Goal: Task Accomplishment & Management: Use online tool/utility

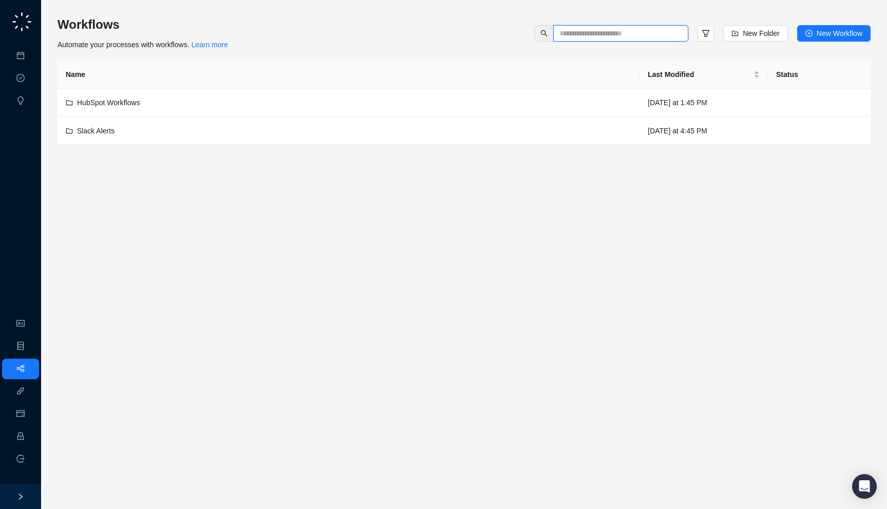
click at [638, 28] on input "text" at bounding box center [617, 33] width 115 height 11
click at [30, 437] on link "Employee" at bounding box center [46, 437] width 32 height 8
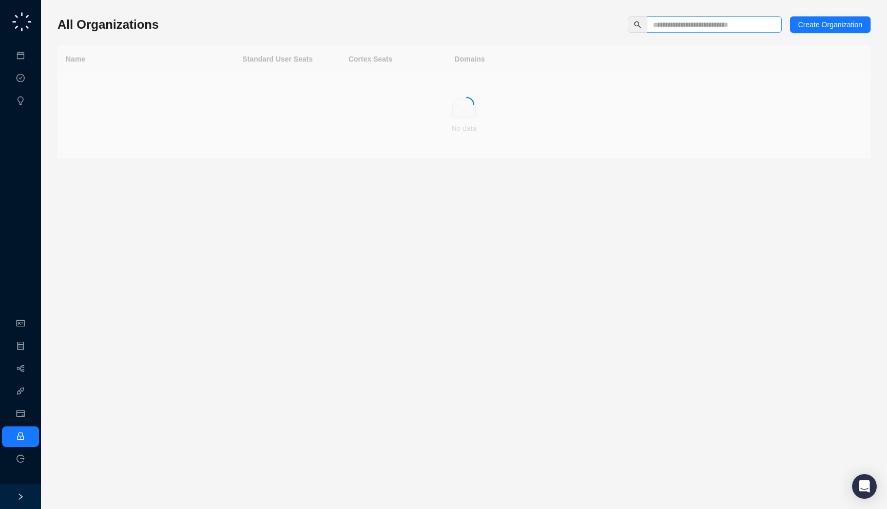
click at [675, 32] on span at bounding box center [714, 24] width 135 height 16
type input "*******"
click at [282, 97] on td "30" at bounding box center [287, 87] width 106 height 28
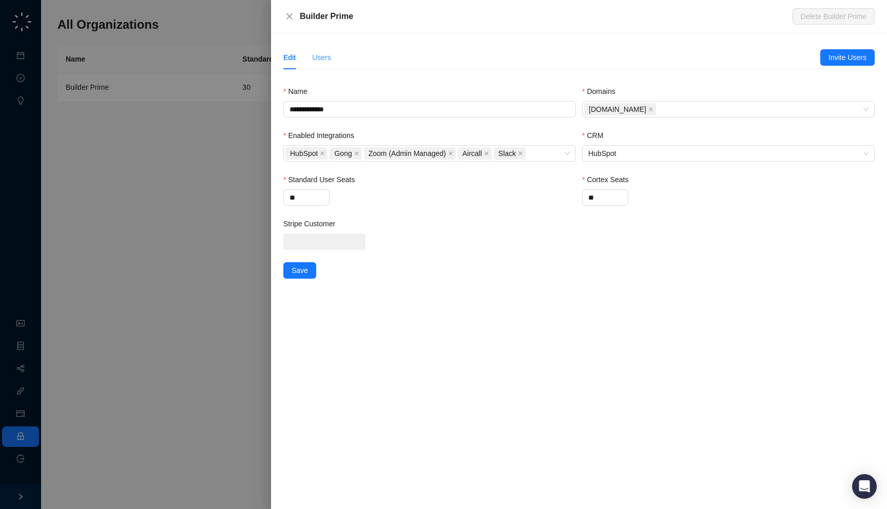
click at [325, 68] on div "Users" at bounding box center [321, 58] width 19 height 24
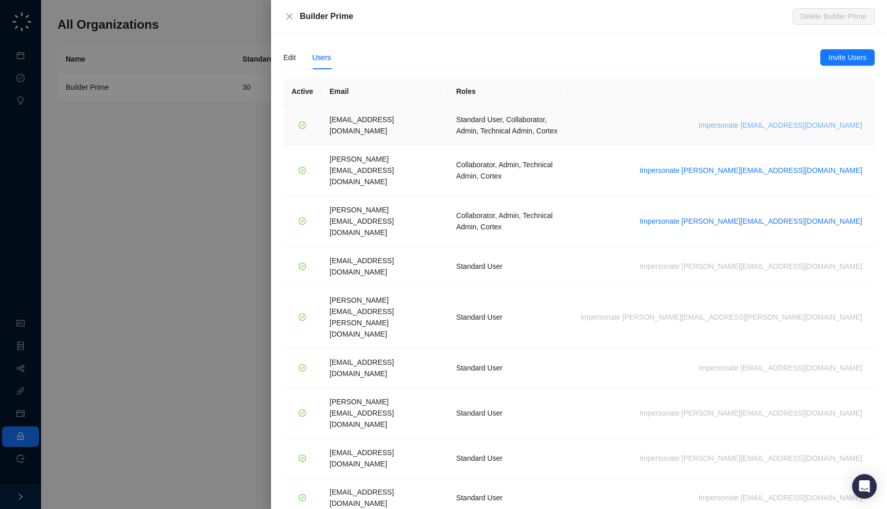
click at [773, 122] on span "Impersonate ali@builderprime.com" at bounding box center [781, 125] width 164 height 11
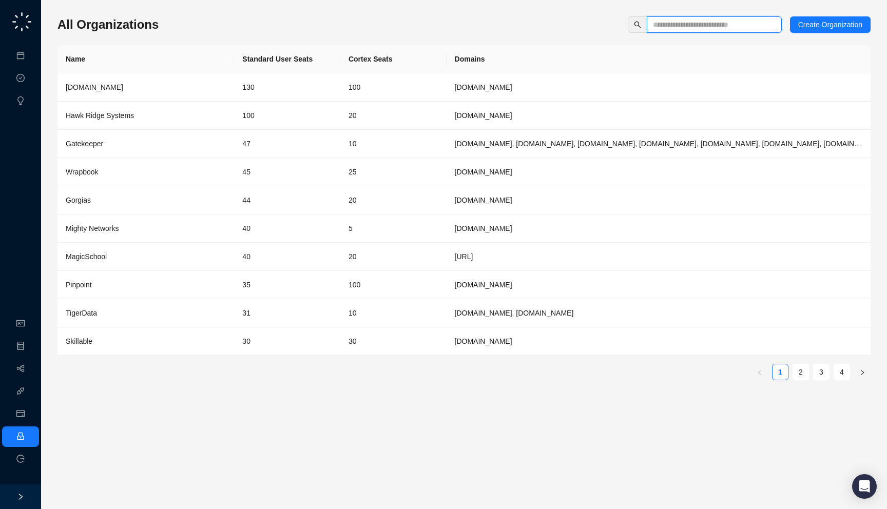
click at [670, 29] on input "text" at bounding box center [710, 24] width 115 height 11
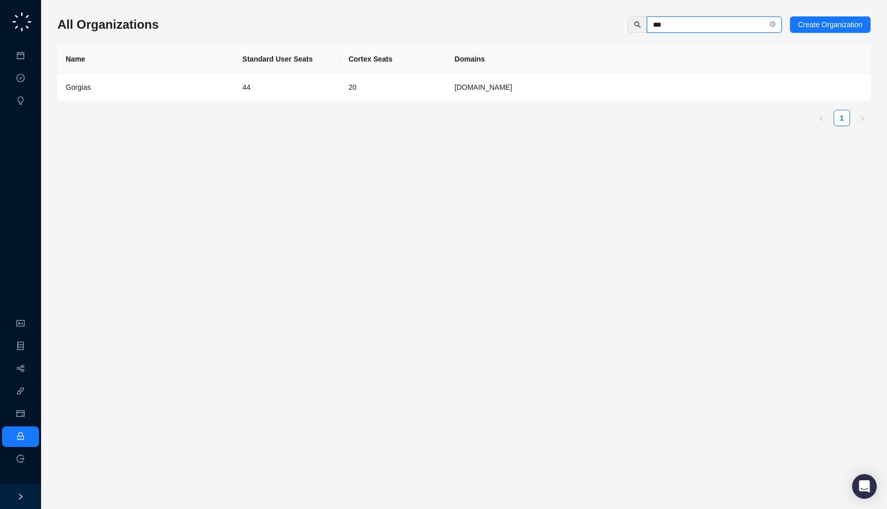
type input "***"
click at [465, 84] on td "[DOMAIN_NAME]" at bounding box center [659, 87] width 424 height 28
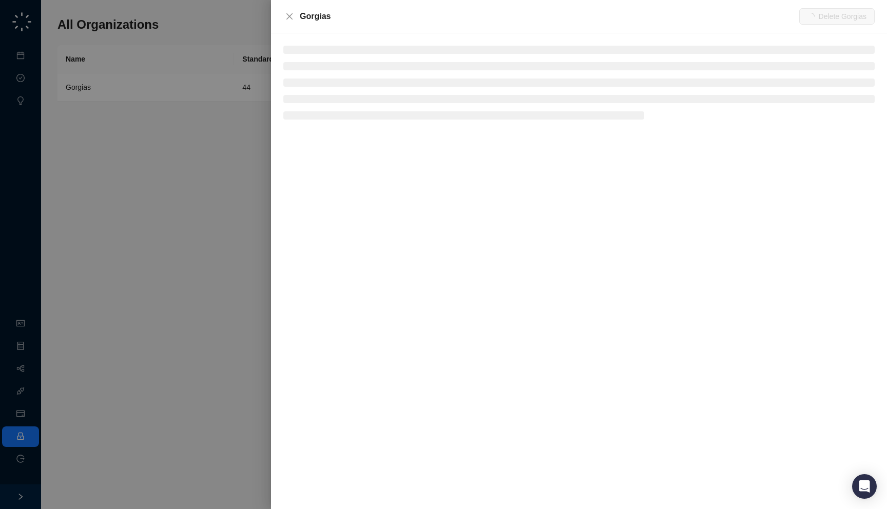
click at [335, 16] on div "Gorgias" at bounding box center [550, 16] width 500 height 12
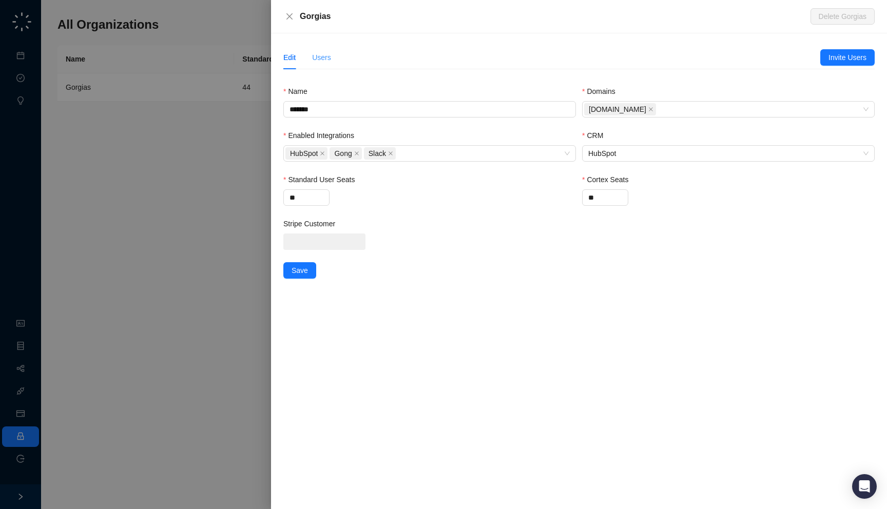
click at [330, 66] on div "Users" at bounding box center [321, 58] width 19 height 24
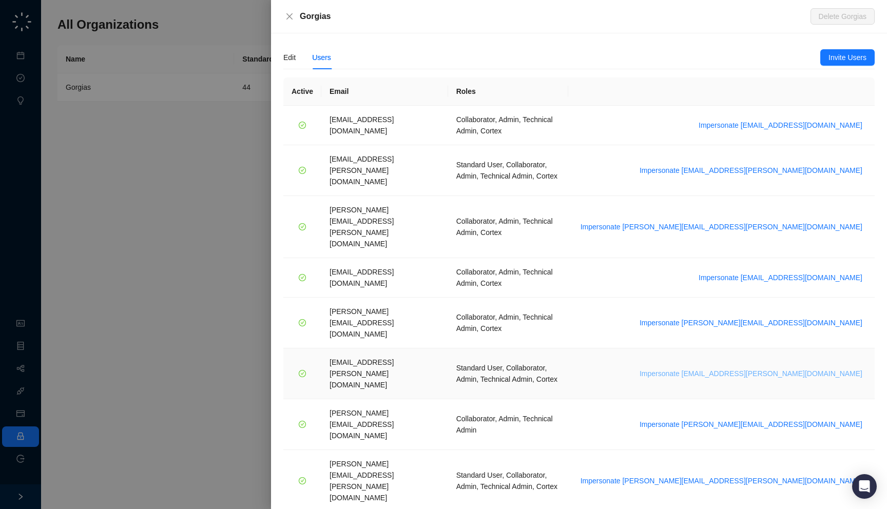
click at [774, 368] on span "Impersonate janadhi.kuruppu@gorgias.com" at bounding box center [751, 373] width 223 height 11
